Goal: Information Seeking & Learning: Learn about a topic

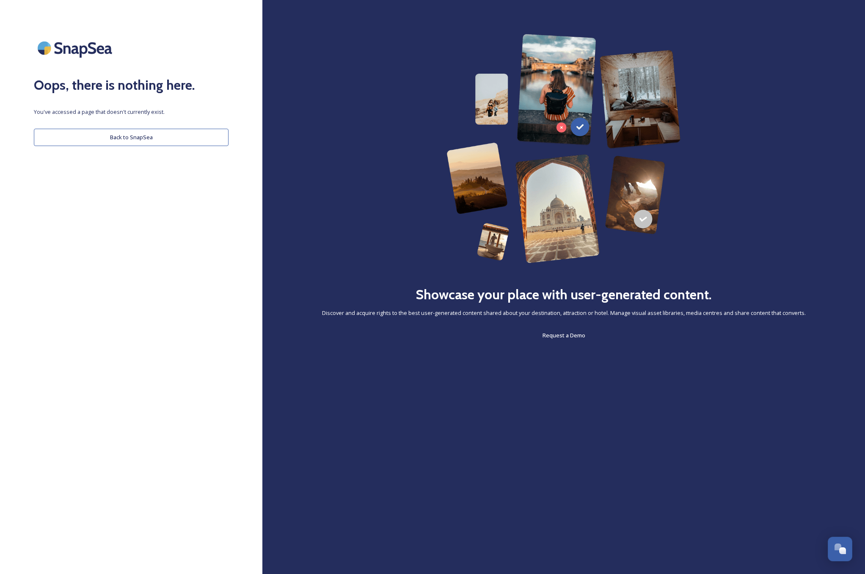
click at [180, 137] on button "Back to SnapSea" at bounding box center [131, 137] width 195 height 17
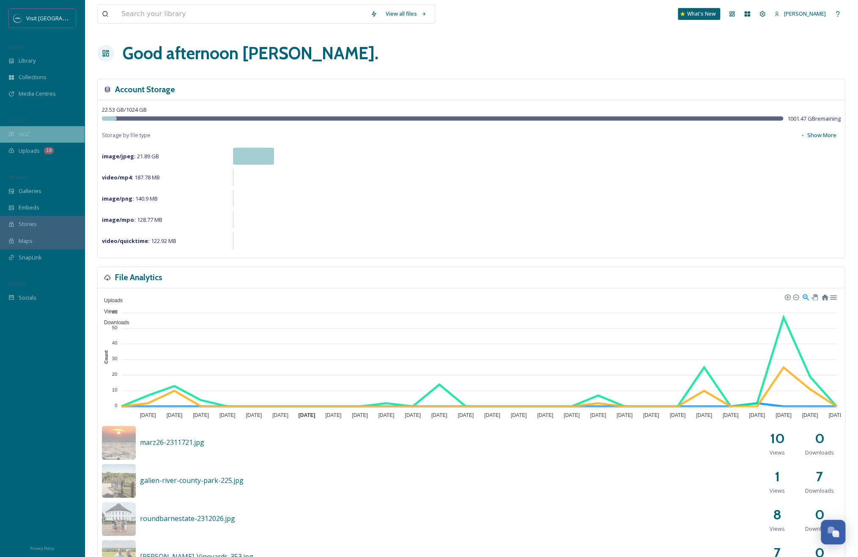
click at [47, 135] on div "UGC" at bounding box center [42, 134] width 85 height 16
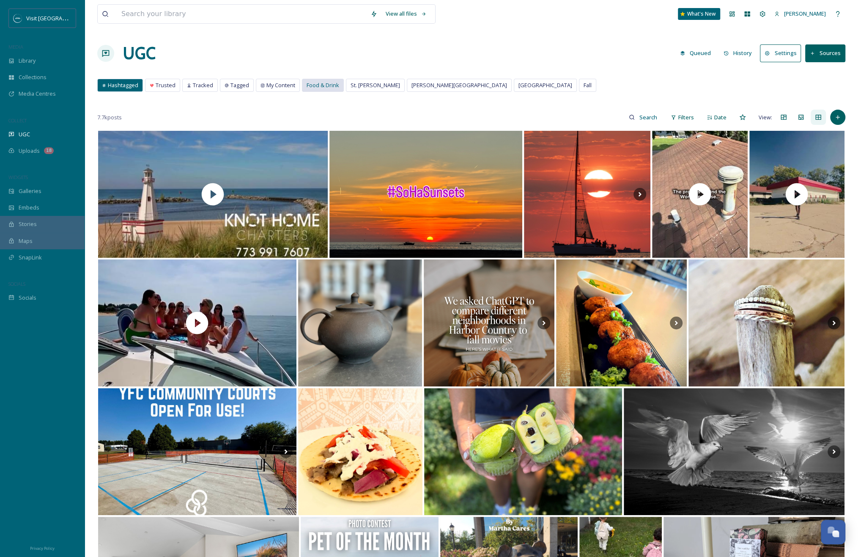
click at [320, 82] on span "Food & Drink" at bounding box center [323, 85] width 33 height 8
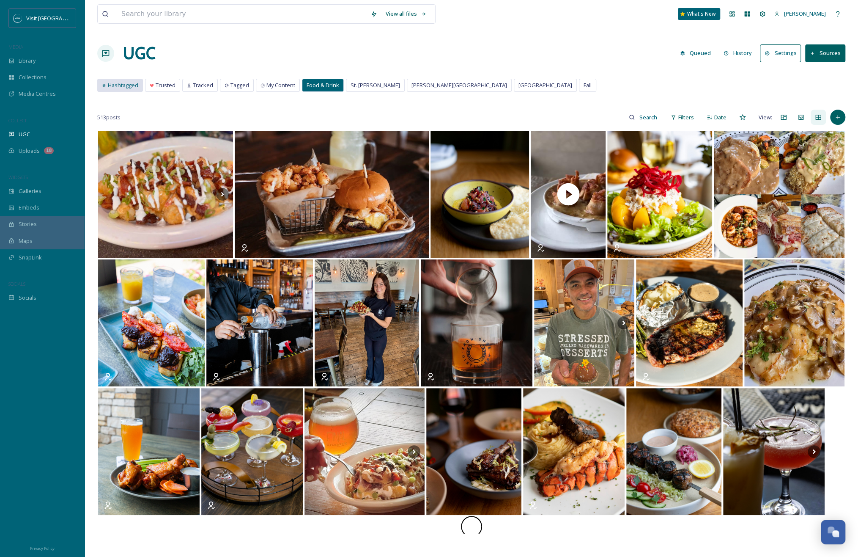
drag, startPoint x: 125, startPoint y: 90, endPoint x: 98, endPoint y: 118, distance: 38.6
click at [125, 90] on div "Hashtagged" at bounding box center [120, 85] width 45 height 12
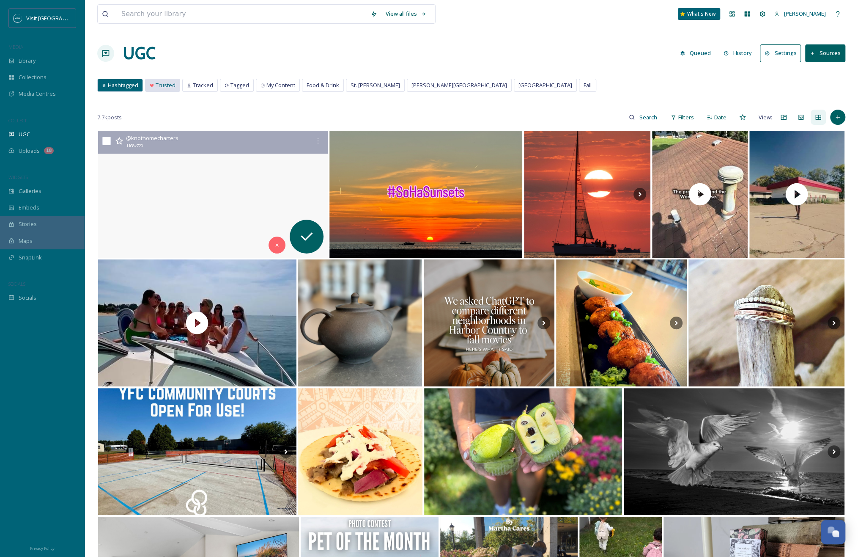
click at [170, 81] on span "Trusted" at bounding box center [166, 85] width 20 height 8
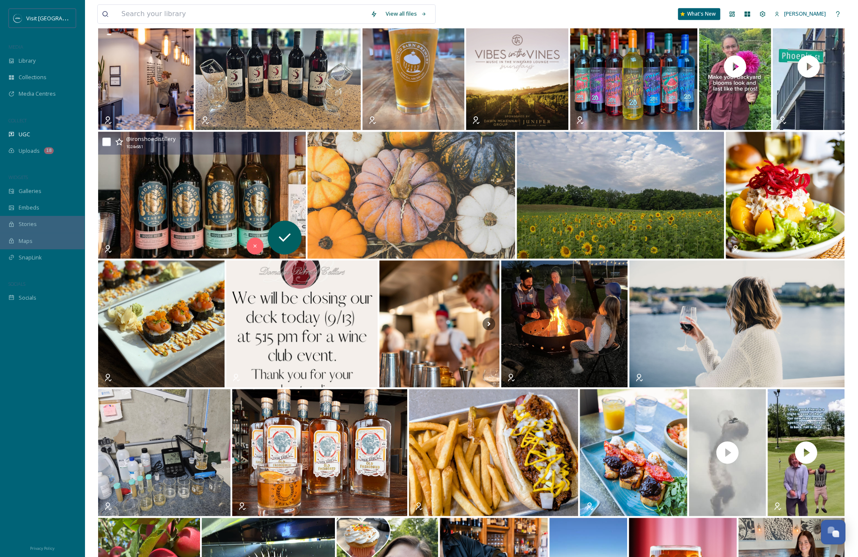
scroll to position [635, 0]
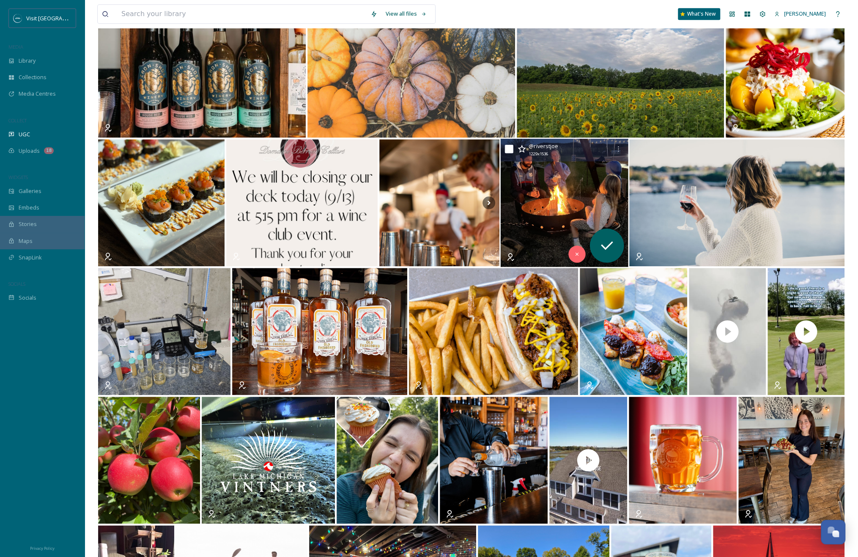
click at [567, 189] on img at bounding box center [565, 203] width 128 height 128
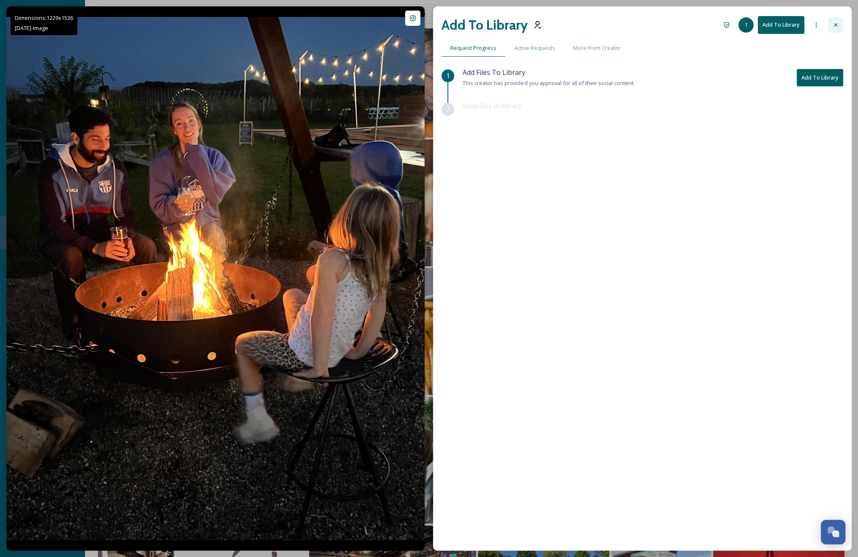
click at [842, 27] on div at bounding box center [835, 24] width 15 height 15
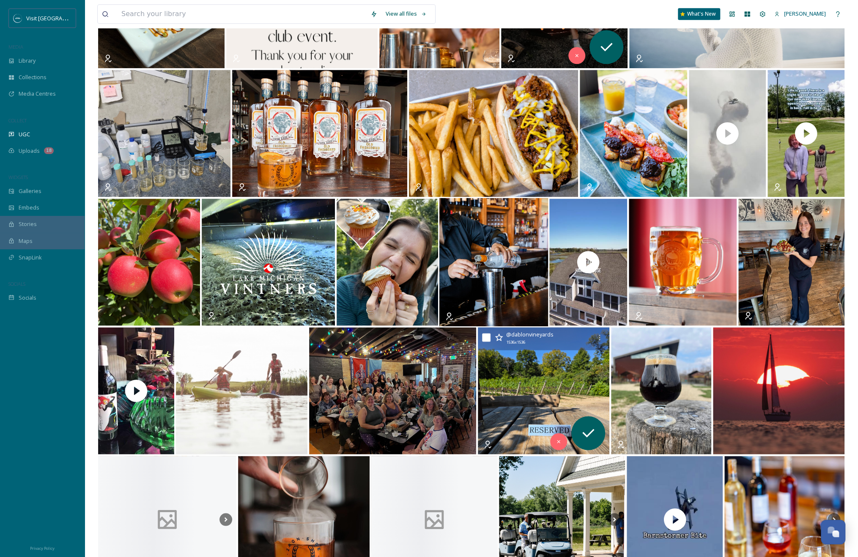
scroll to position [846, 0]
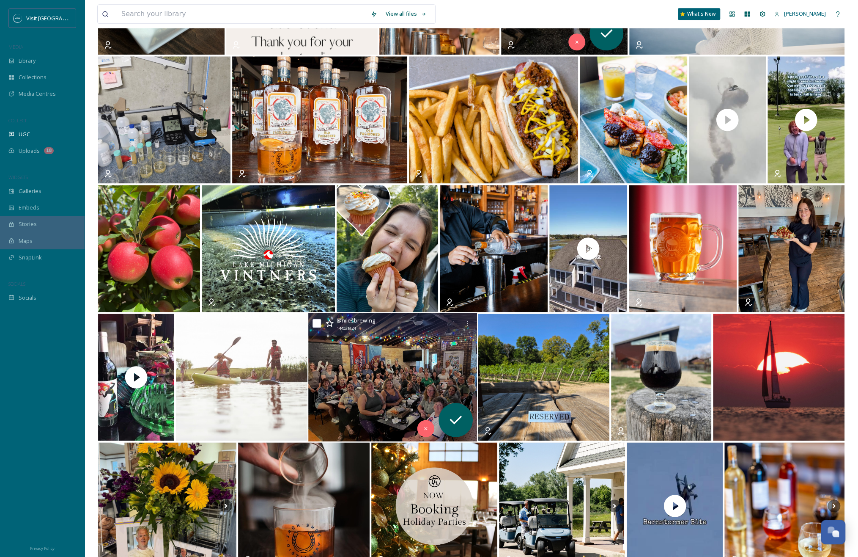
click at [421, 379] on img at bounding box center [392, 377] width 169 height 128
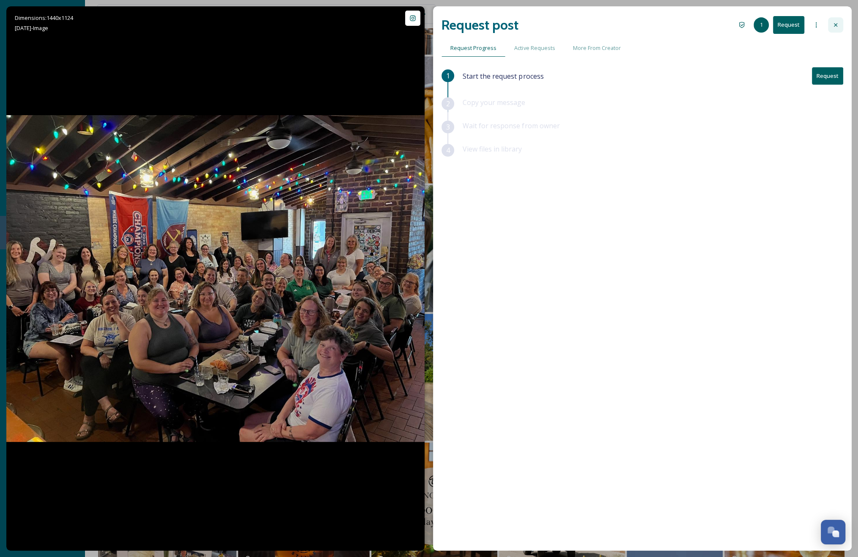
click at [842, 26] on div at bounding box center [835, 24] width 15 height 15
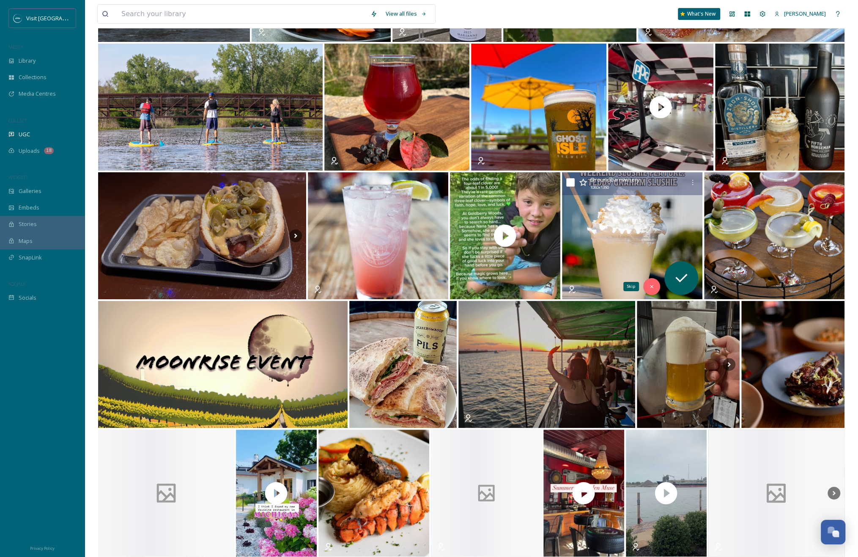
scroll to position [2327, 0]
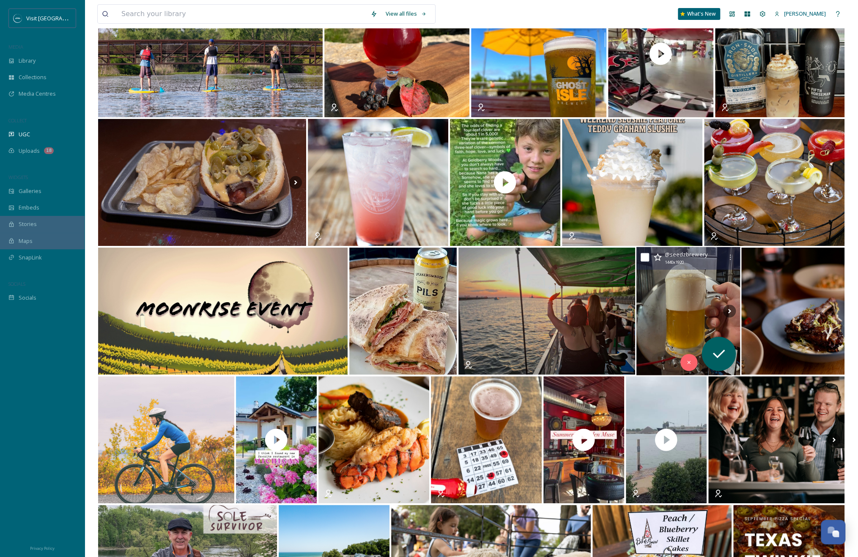
click at [658, 298] on img at bounding box center [689, 311] width 104 height 128
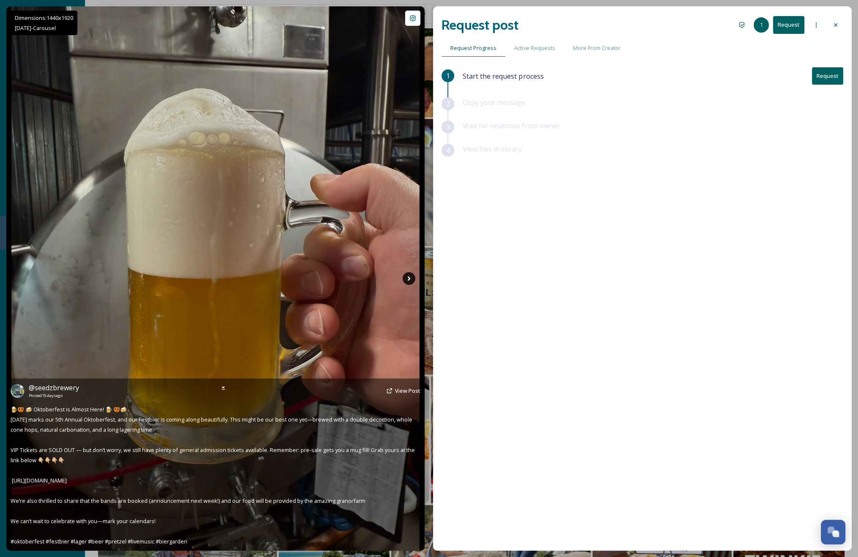
click at [407, 275] on icon at bounding box center [409, 278] width 13 height 13
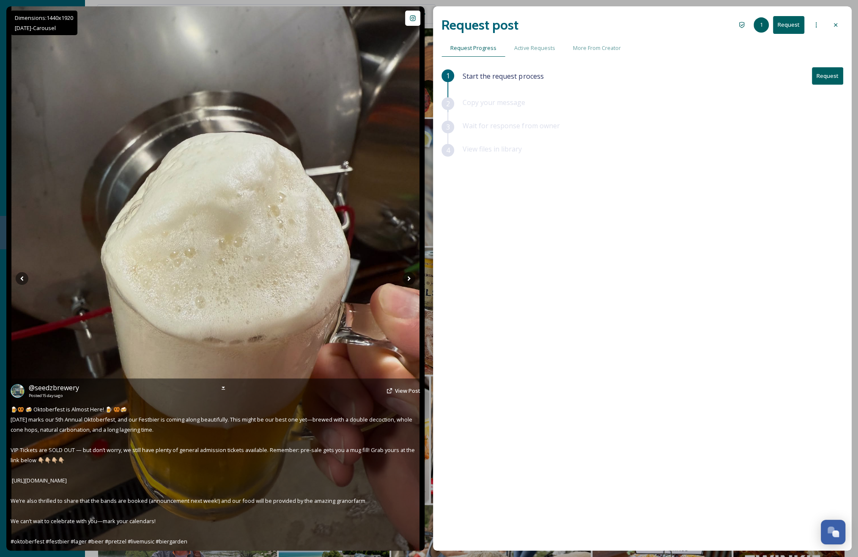
drag, startPoint x: 404, startPoint y: 288, endPoint x: 406, endPoint y: 278, distance: 9.9
click at [405, 288] on img at bounding box center [215, 278] width 408 height 544
click at [412, 270] on img at bounding box center [215, 278] width 408 height 544
click at [406, 278] on icon at bounding box center [409, 278] width 13 height 13
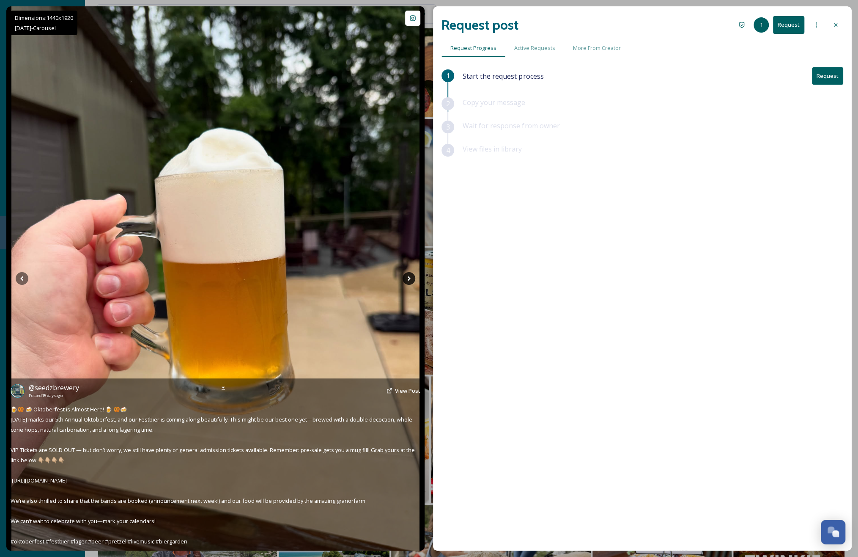
click at [406, 278] on icon at bounding box center [409, 278] width 13 height 13
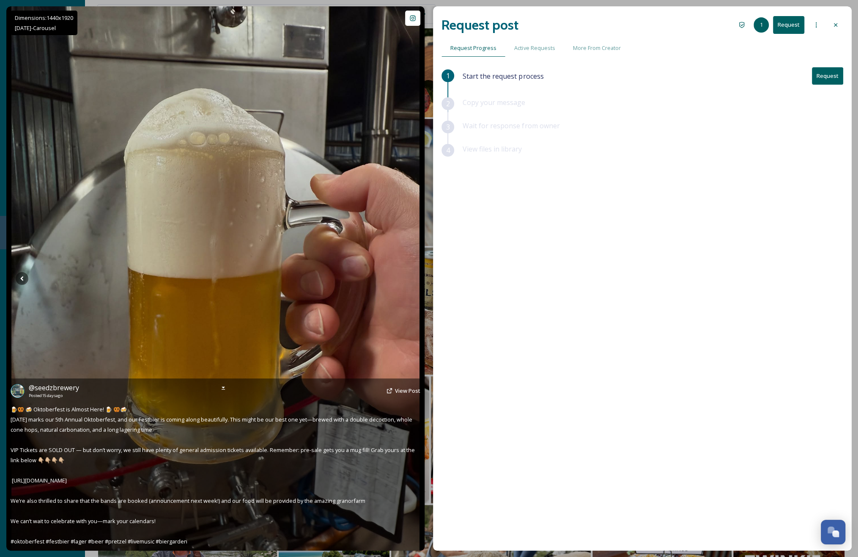
click at [406, 278] on icon at bounding box center [409, 278] width 13 height 13
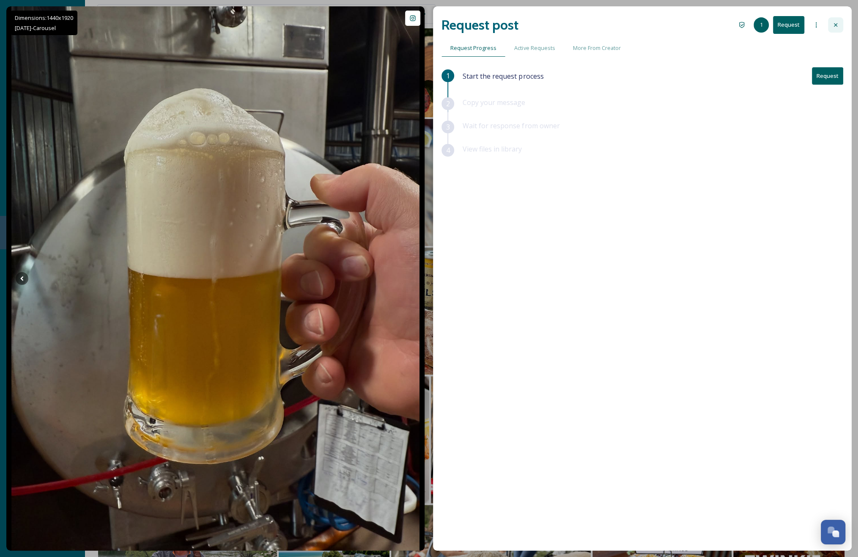
click at [832, 24] on div at bounding box center [835, 24] width 15 height 15
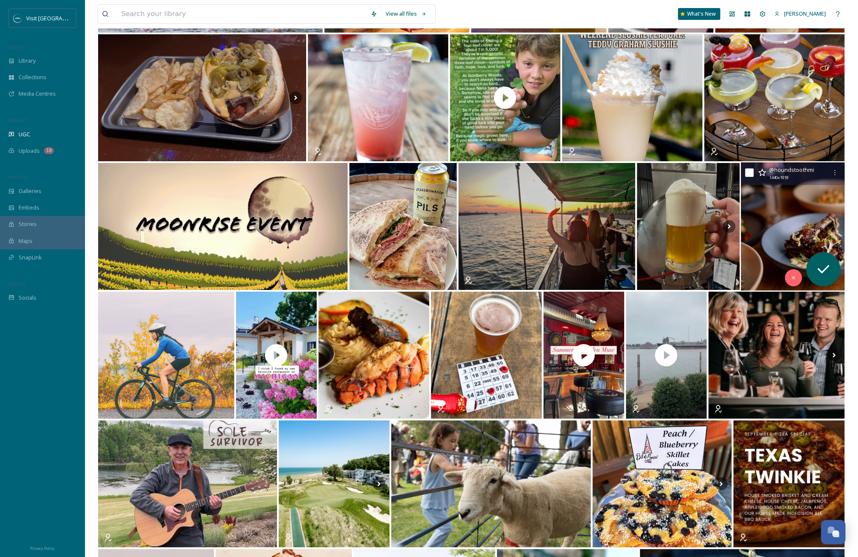
scroll to position [2496, 0]
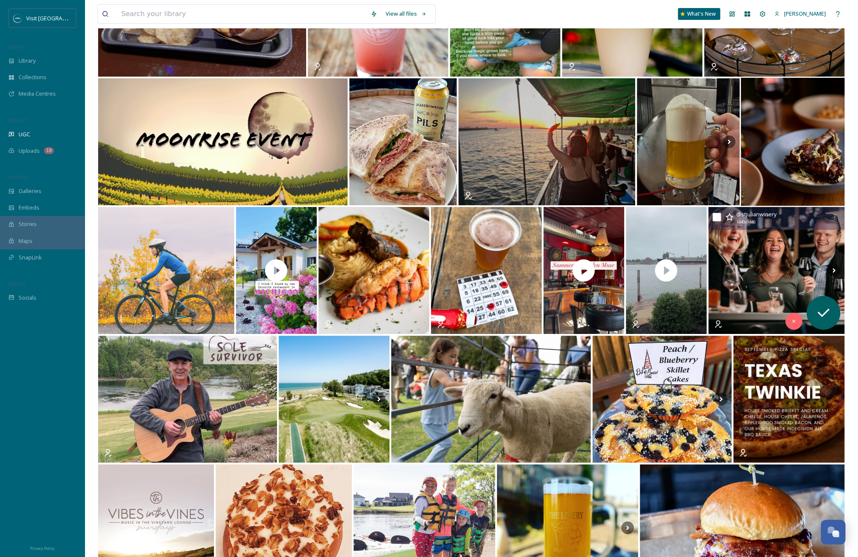
click at [788, 244] on img at bounding box center [777, 270] width 136 height 127
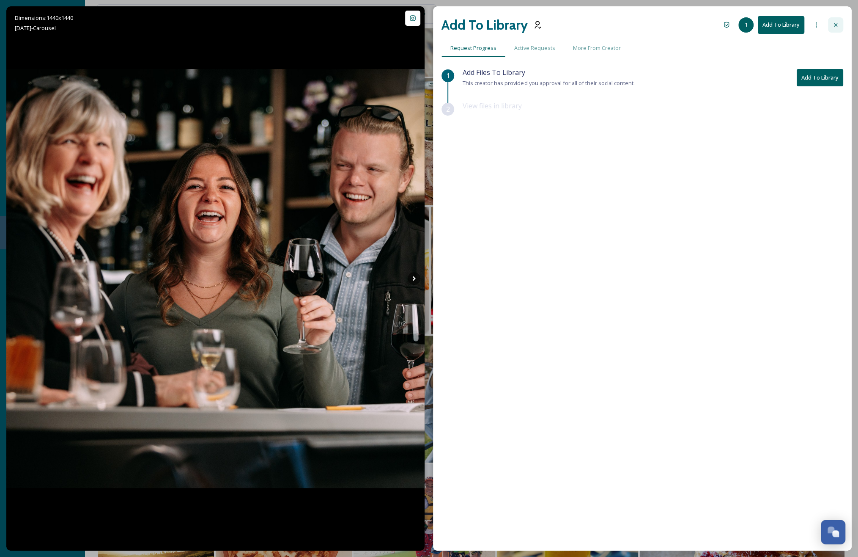
click at [836, 27] on icon at bounding box center [836, 25] width 7 height 7
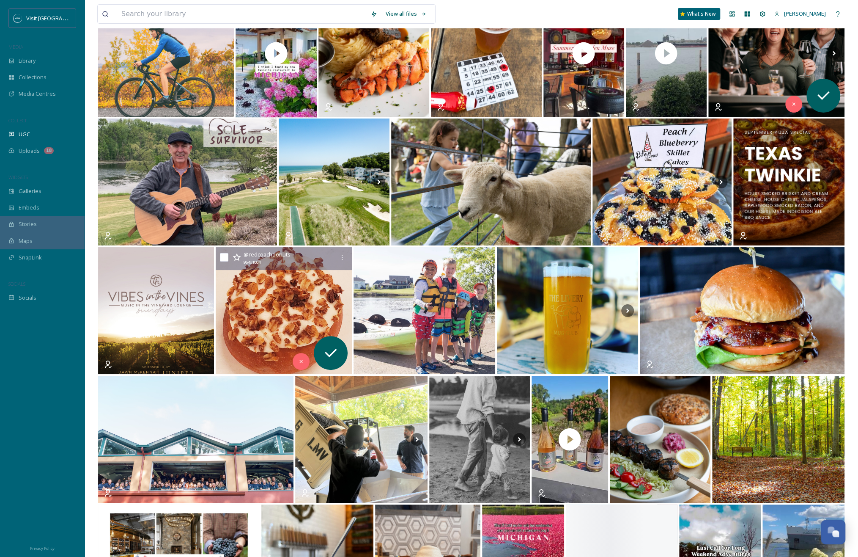
scroll to position [2792, 0]
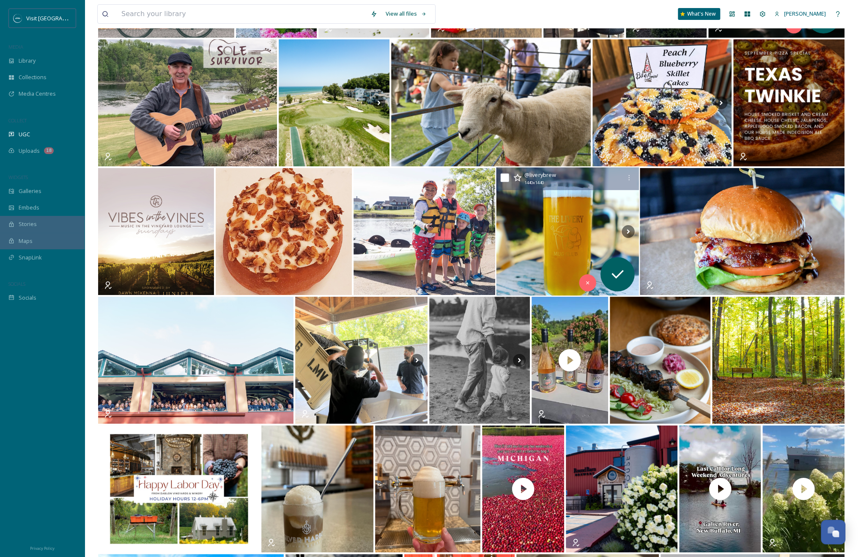
click at [519, 261] on img at bounding box center [567, 232] width 143 height 128
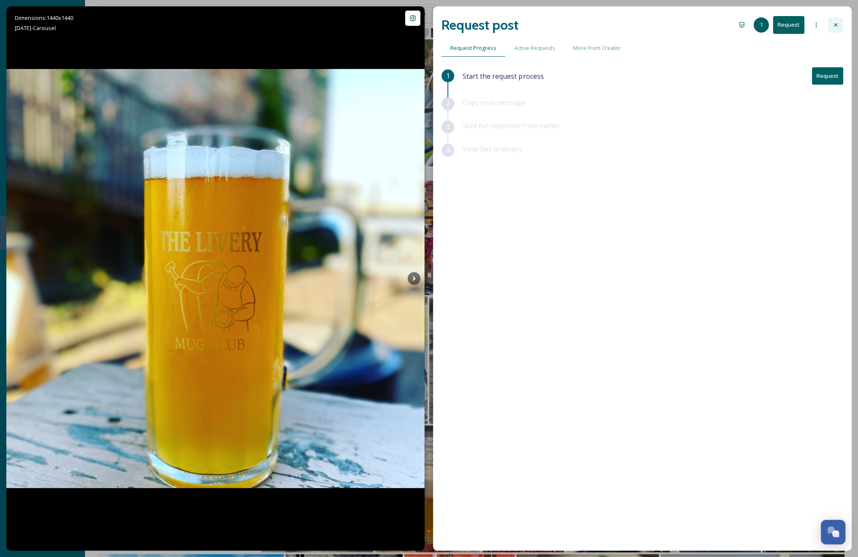
click at [836, 19] on div at bounding box center [835, 24] width 15 height 15
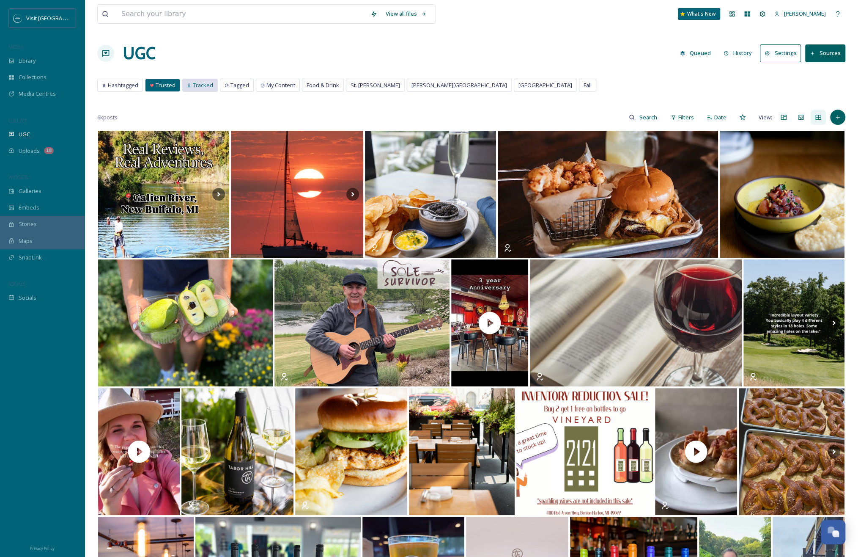
click at [206, 88] on span "Tracked" at bounding box center [203, 85] width 20 height 8
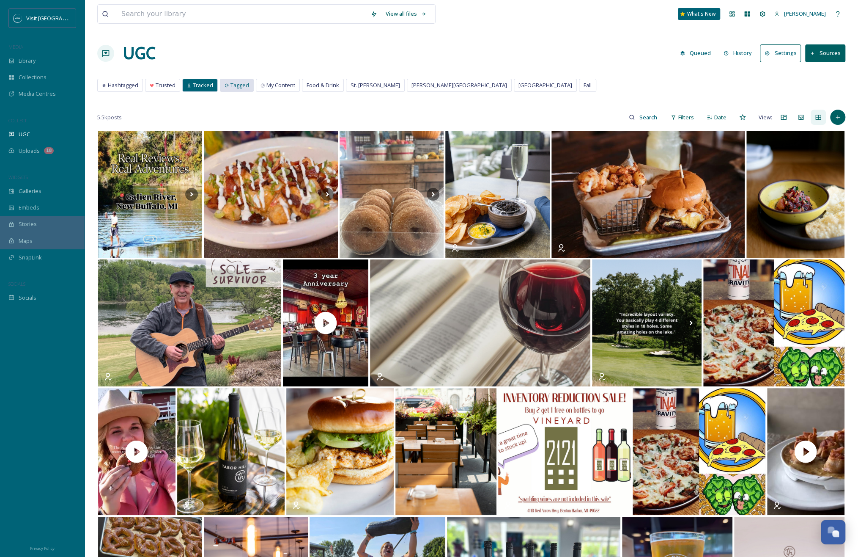
click at [236, 88] on span "Tagged" at bounding box center [240, 85] width 19 height 8
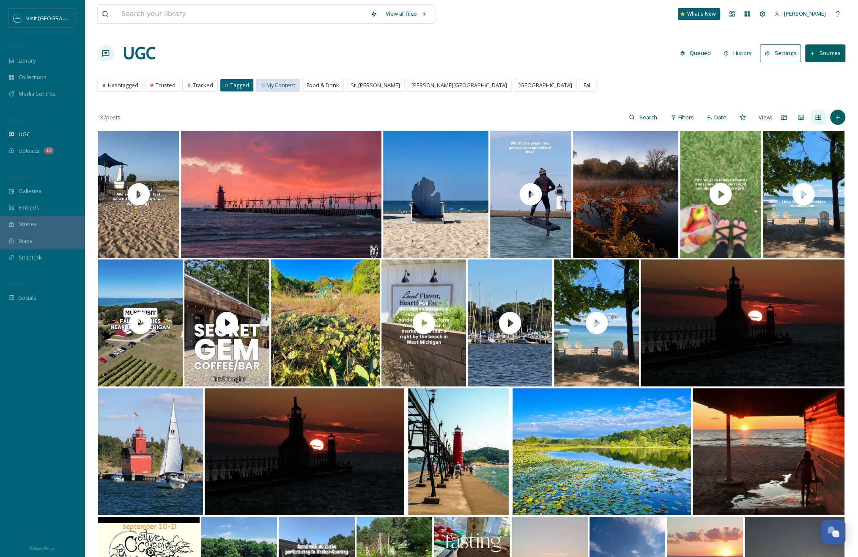
click at [269, 80] on div "My Content" at bounding box center [277, 85] width 43 height 12
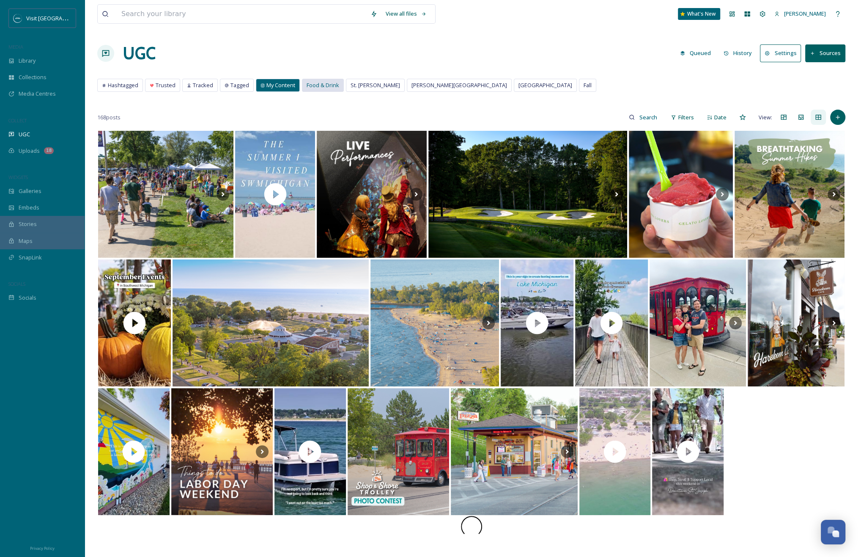
click at [330, 87] on span "Food & Drink" at bounding box center [323, 85] width 33 height 8
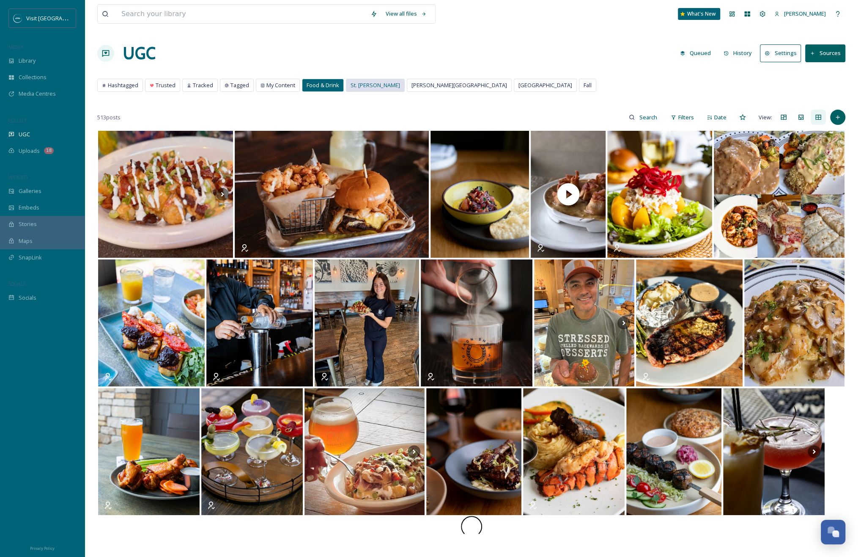
click at [352, 87] on span "St. [PERSON_NAME]" at bounding box center [375, 85] width 49 height 8
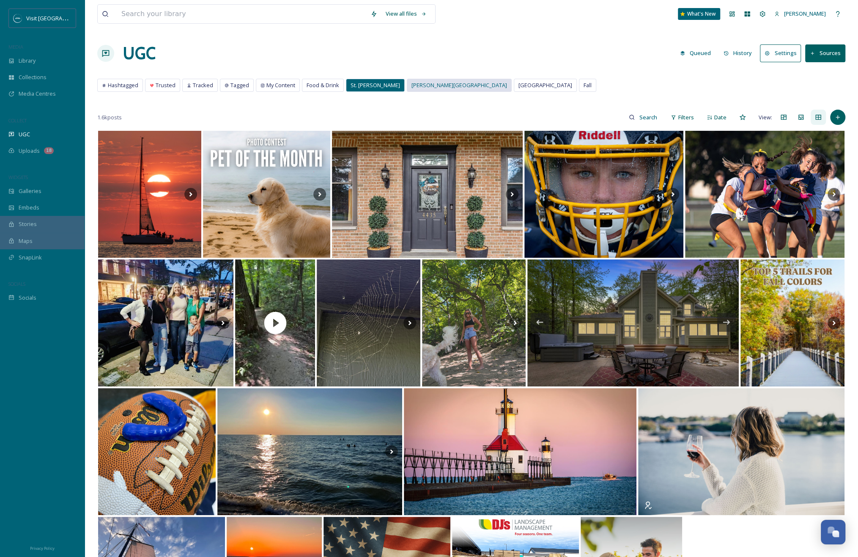
click at [412, 82] on span "[PERSON_NAME][GEOGRAPHIC_DATA]" at bounding box center [460, 85] width 96 height 8
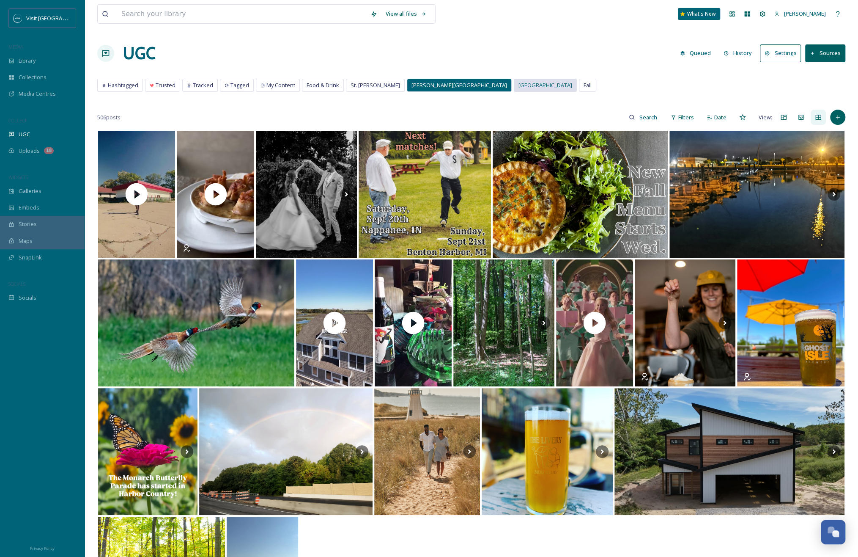
click at [514, 82] on div "[GEOGRAPHIC_DATA]" at bounding box center [545, 85] width 62 height 12
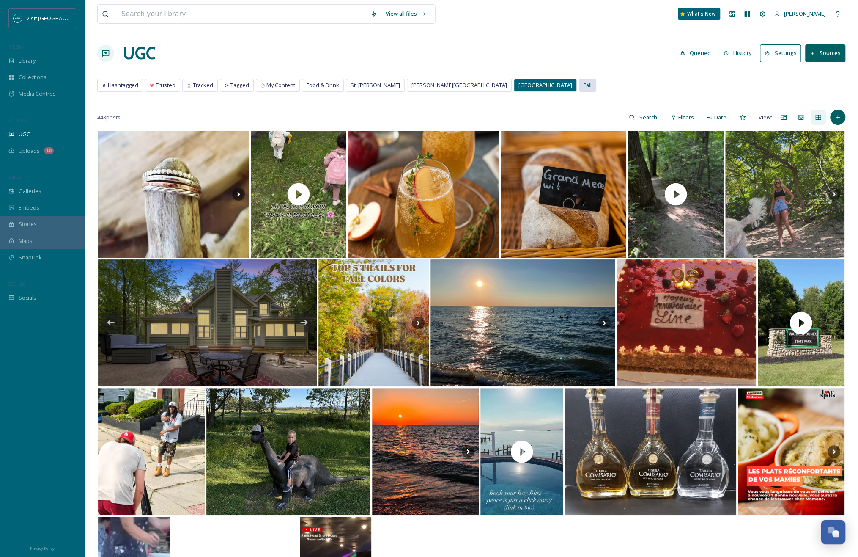
click at [584, 84] on span "Fall" at bounding box center [588, 85] width 8 height 8
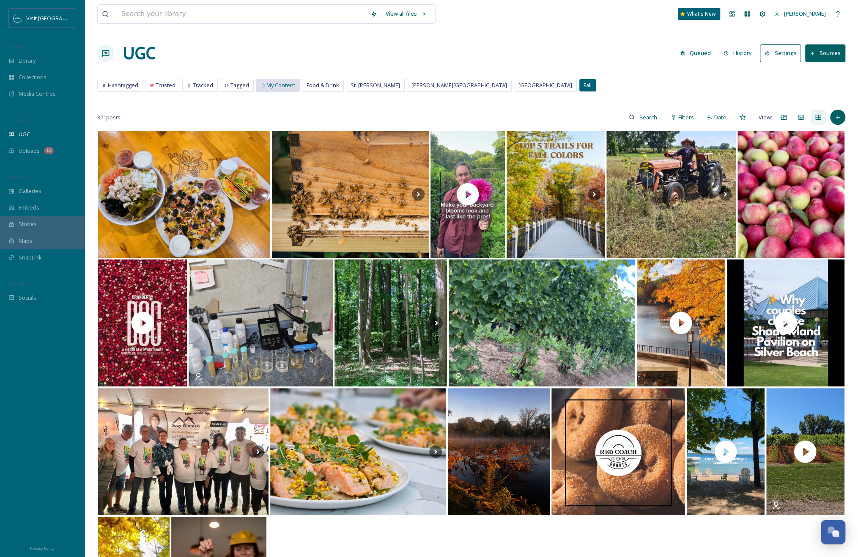
click at [272, 85] on span "My Content" at bounding box center [281, 85] width 29 height 8
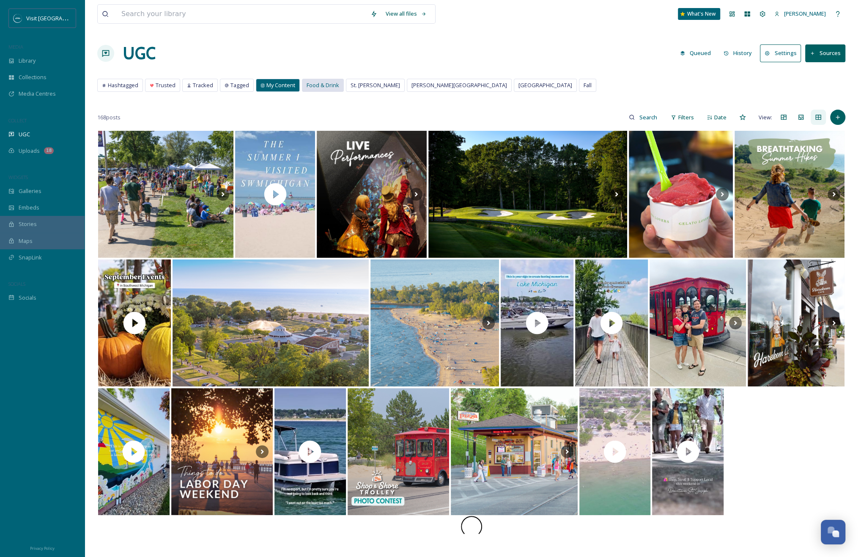
click at [307, 82] on span "Food & Drink" at bounding box center [323, 85] width 33 height 8
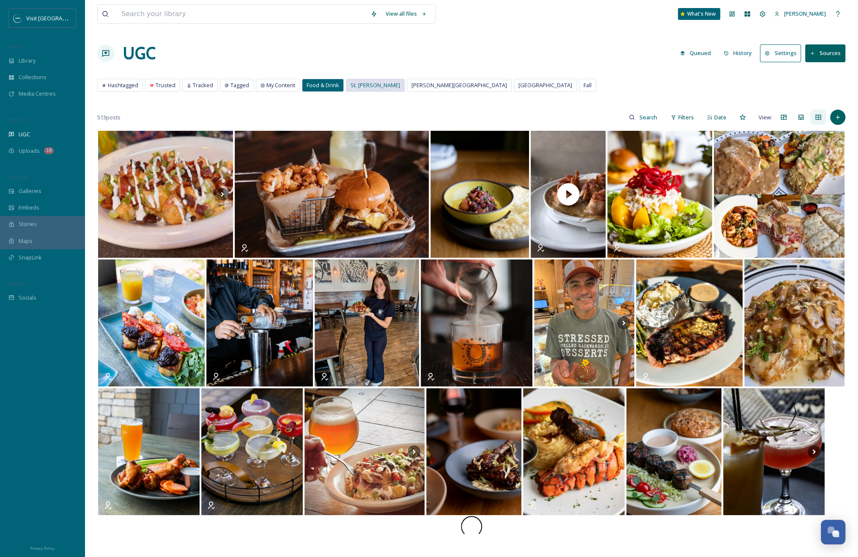
click at [369, 82] on span "St. [PERSON_NAME]" at bounding box center [375, 85] width 49 height 8
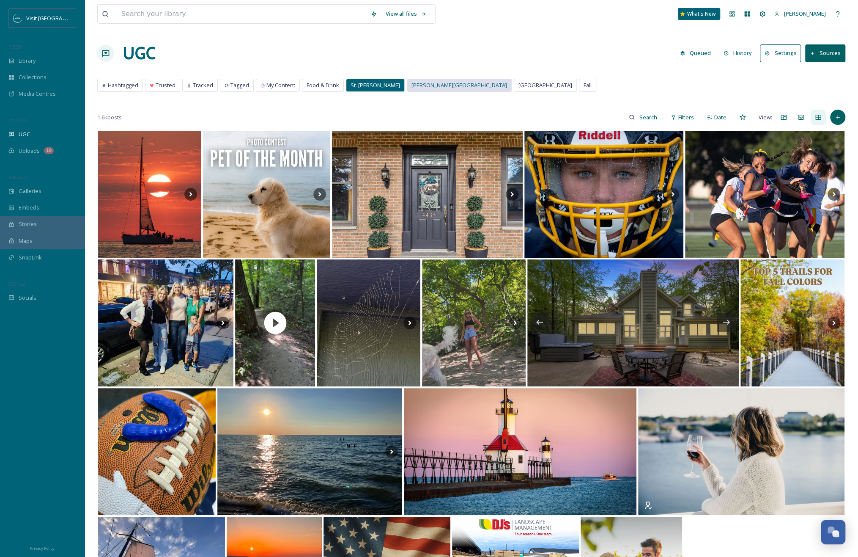
click at [412, 84] on span "[PERSON_NAME][GEOGRAPHIC_DATA]" at bounding box center [460, 85] width 96 height 8
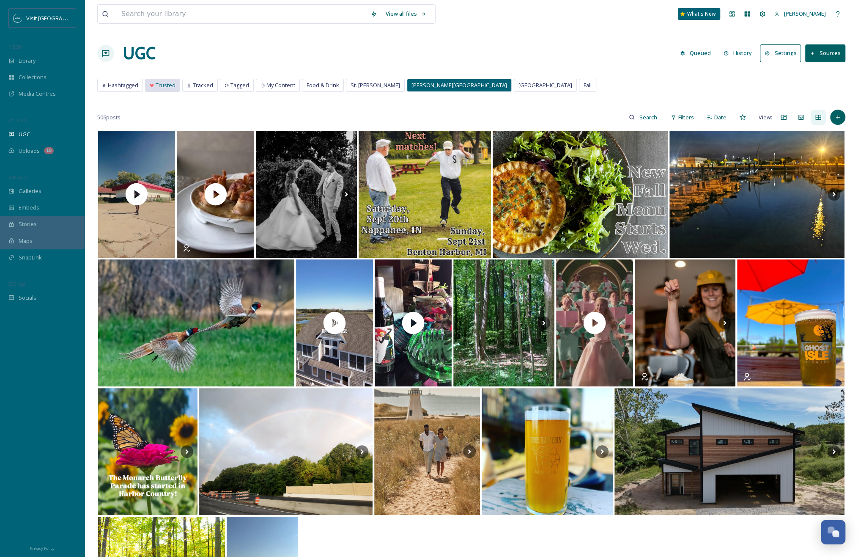
click at [168, 86] on span "Trusted" at bounding box center [166, 85] width 20 height 8
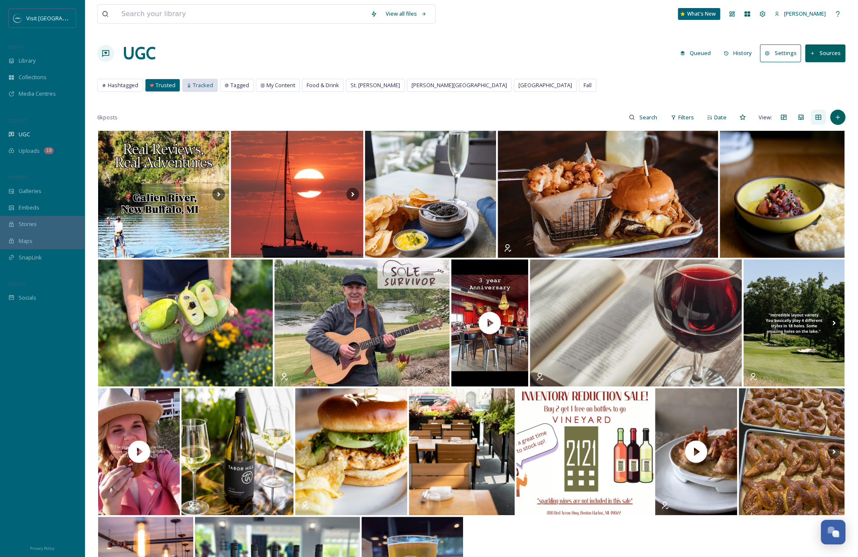
click at [187, 84] on icon at bounding box center [189, 85] width 4 height 4
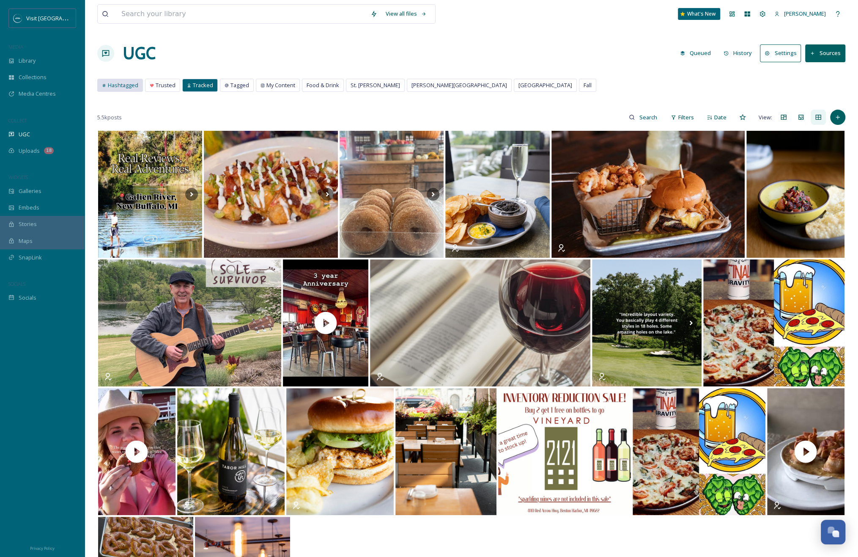
click at [118, 84] on span "Hashtagged" at bounding box center [123, 85] width 30 height 8
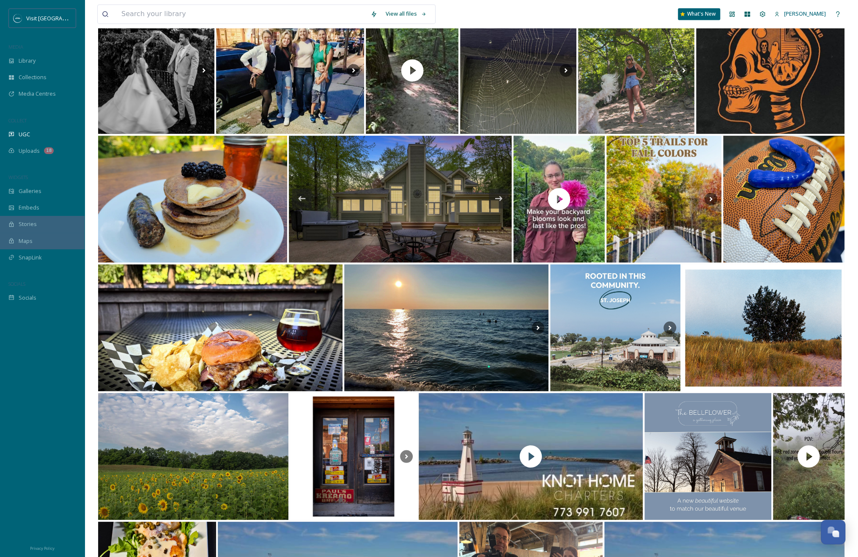
scroll to position [998, 0]
